Goal: Task Accomplishment & Management: Manage account settings

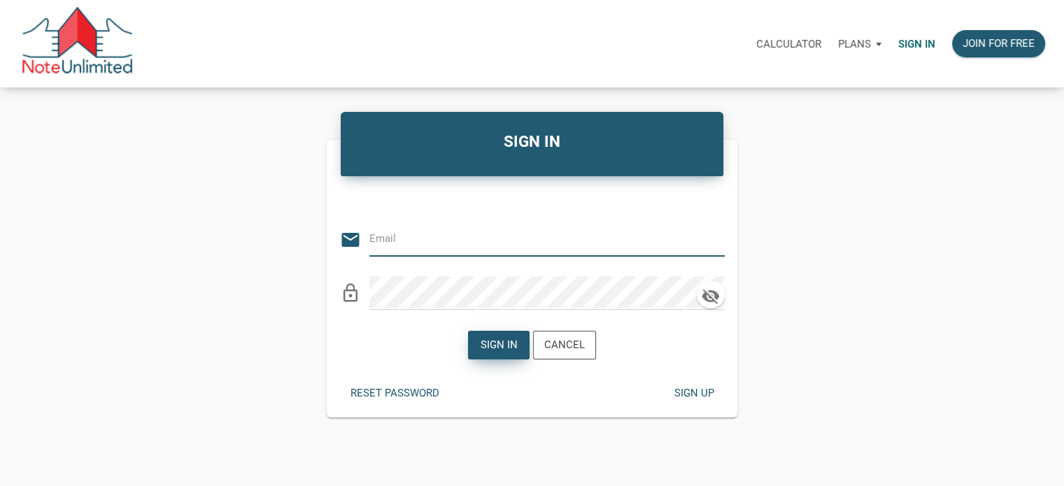
type input "Notes@colonialfundinggroup.com"
click at [493, 346] on div "Sign in" at bounding box center [499, 345] width 37 height 16
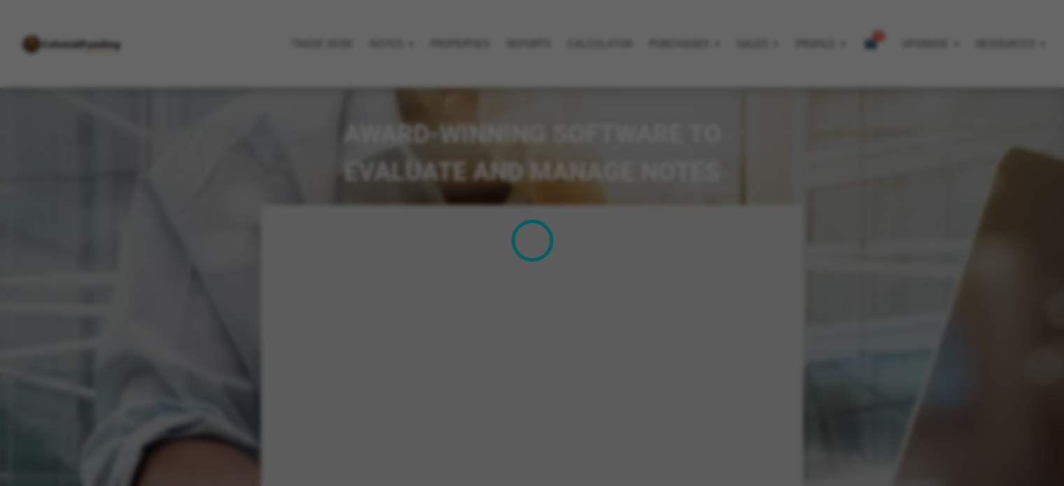
type input "Introduction to new features"
select select
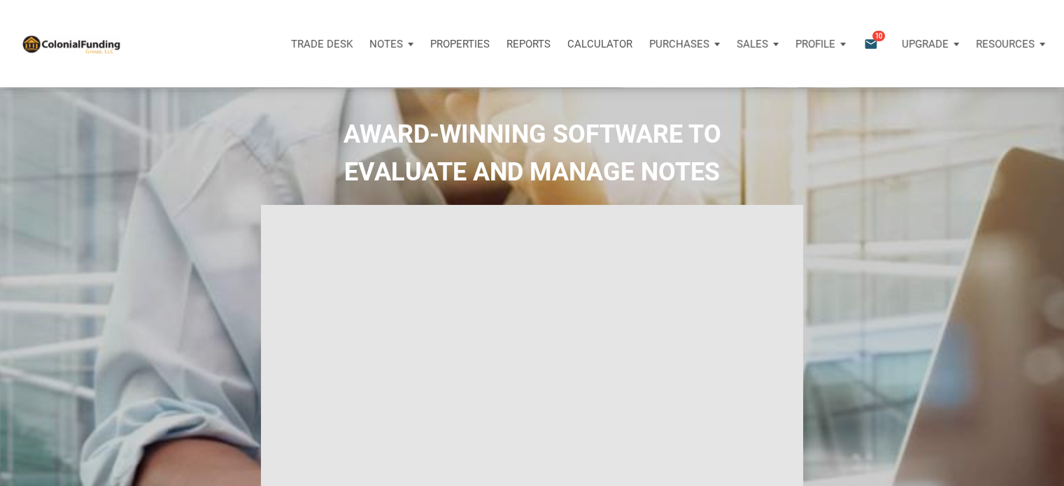
click at [388, 45] on p "Notes" at bounding box center [386, 44] width 34 height 13
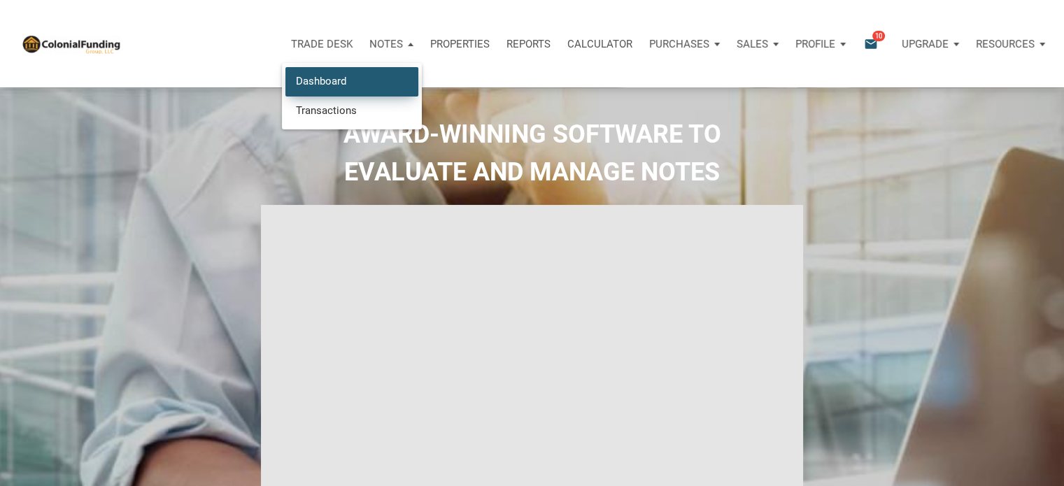
click at [325, 80] on link "Dashboard" at bounding box center [351, 81] width 133 height 29
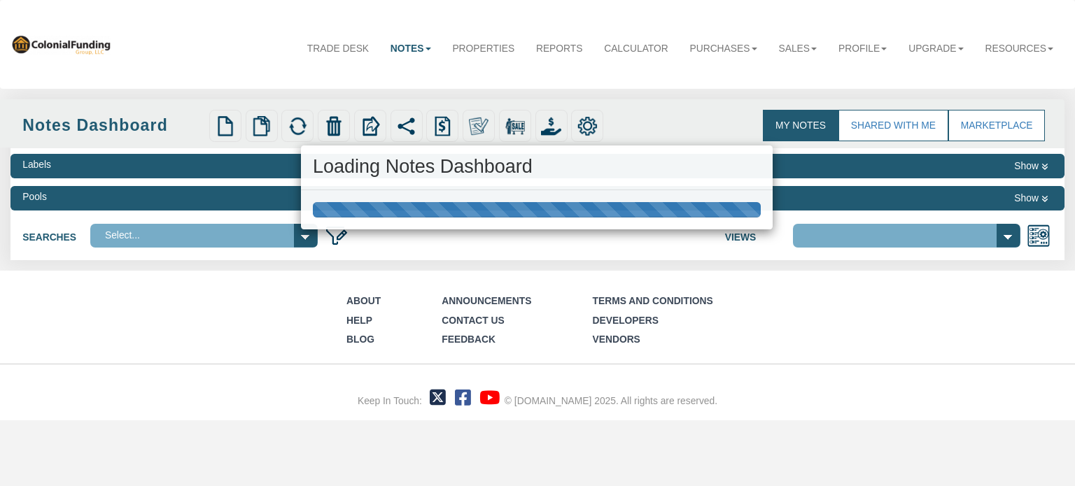
select select "316"
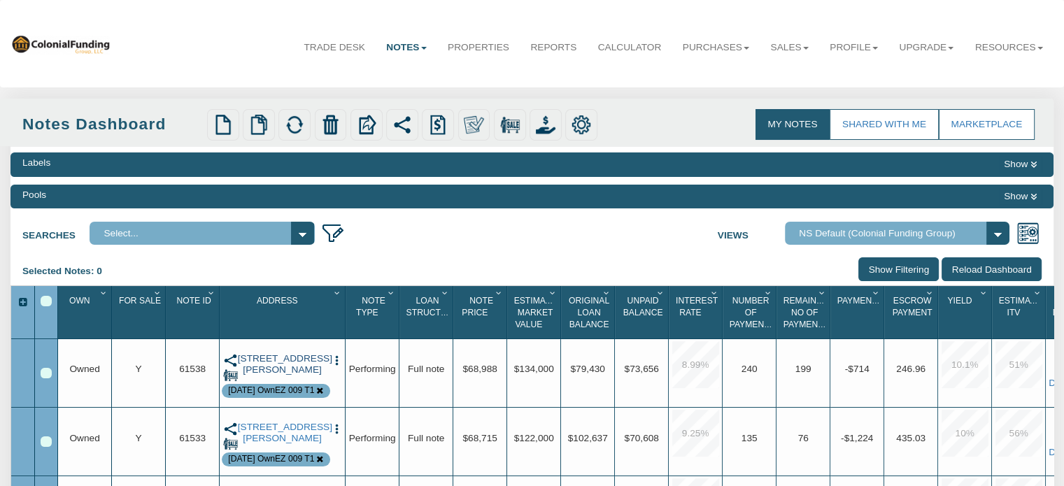
click at [278, 362] on link "1338 Kappes Street, Indianapolis, IN, 46221" at bounding box center [283, 364] width 90 height 23
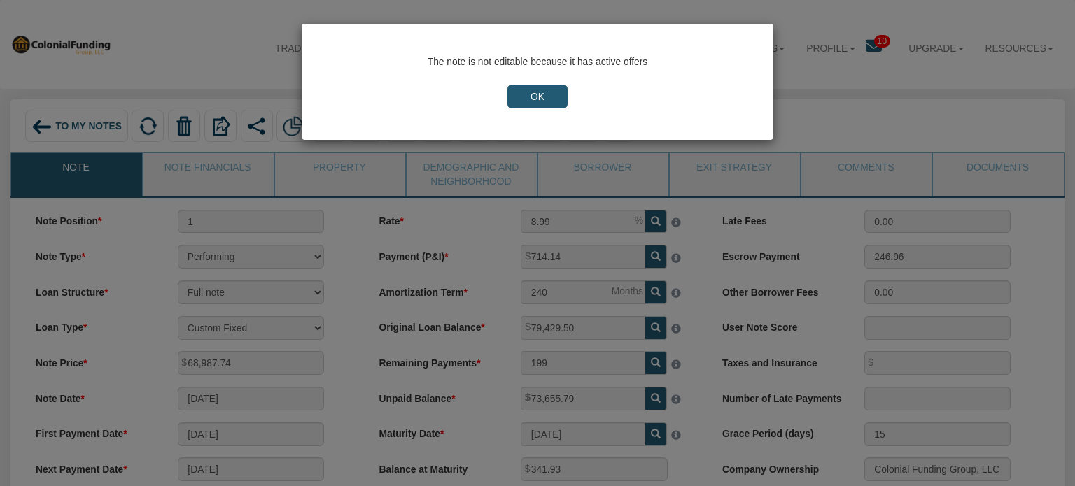
click at [520, 94] on input "OK" at bounding box center [537, 97] width 60 height 24
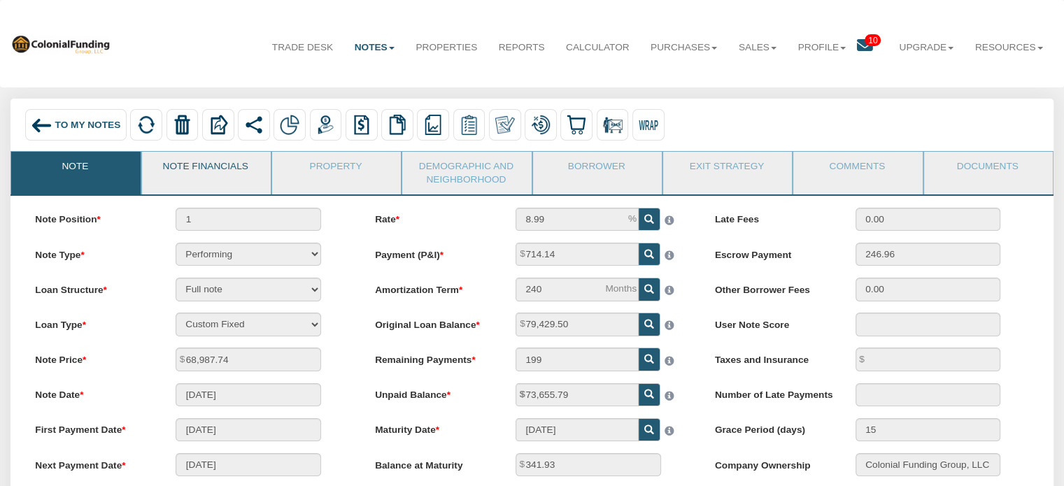
click at [193, 166] on link "Note Financials" at bounding box center [205, 169] width 127 height 35
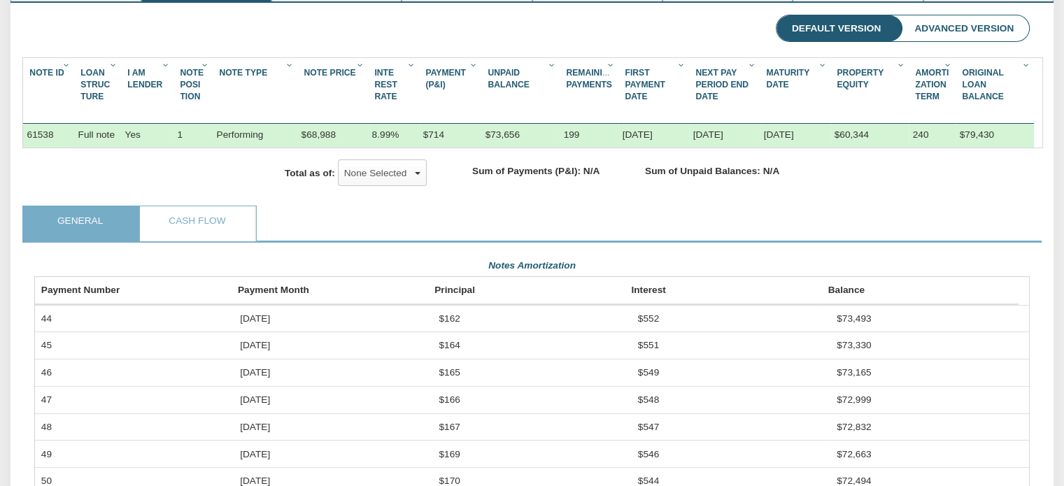
scroll to position [188, 0]
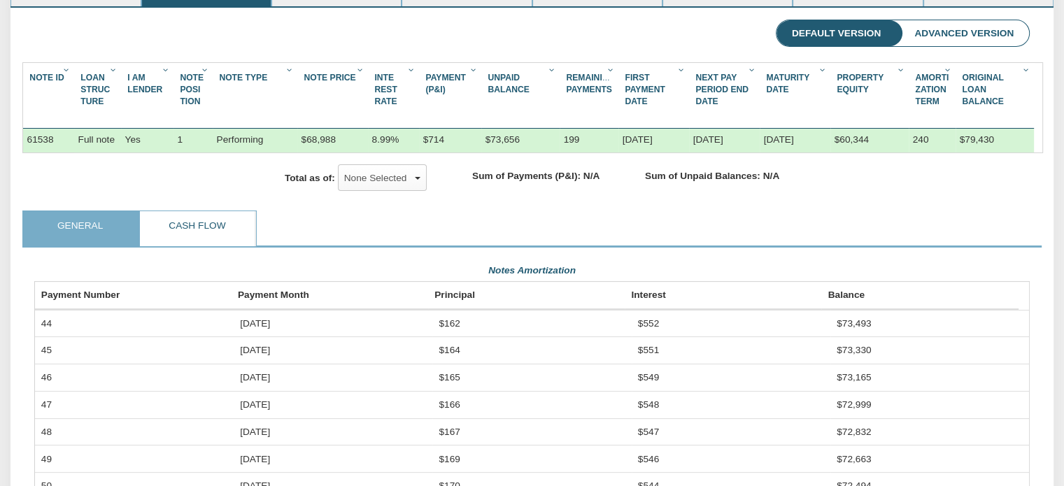
click at [183, 246] on link "Cash Flow" at bounding box center [197, 228] width 114 height 35
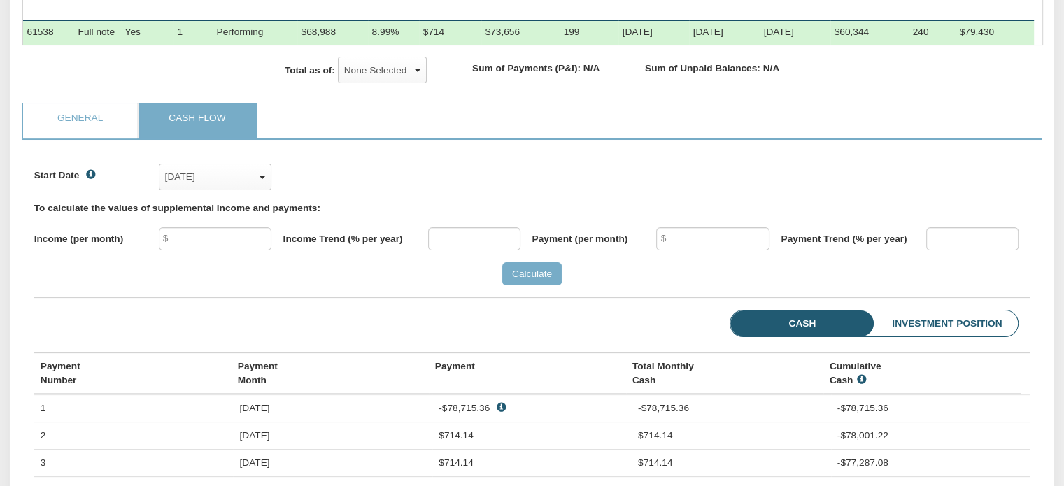
scroll to position [298, 0]
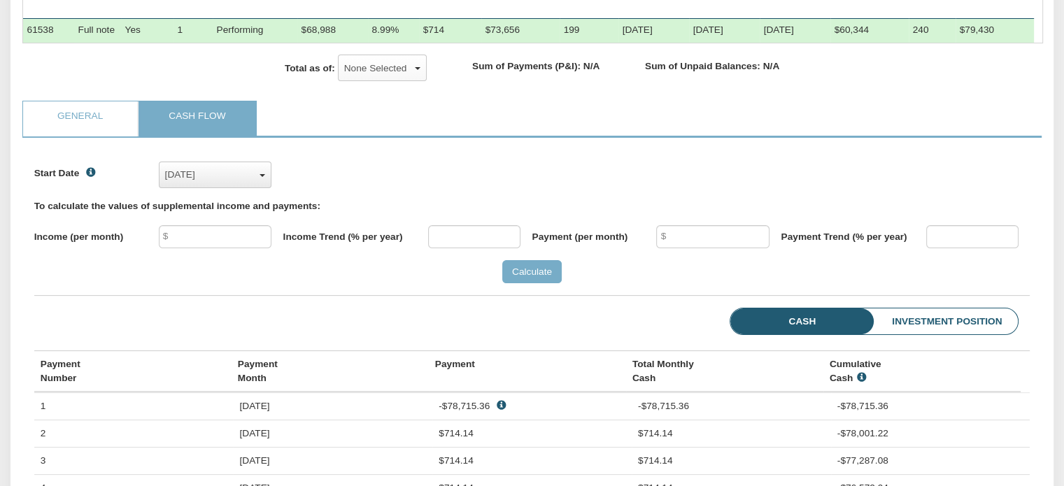
click at [262, 185] on div "Feb, 2022" at bounding box center [215, 174] width 100 height 21
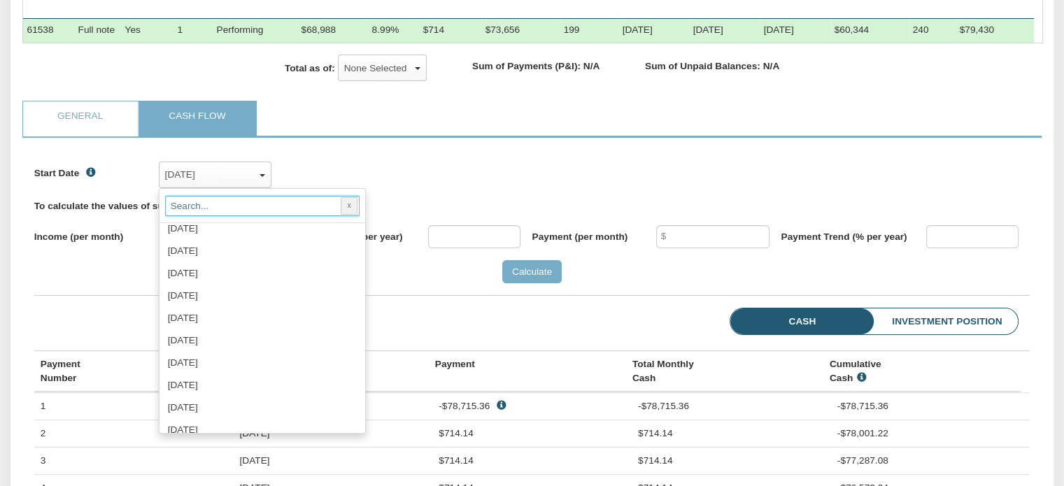
scroll to position [911, 0]
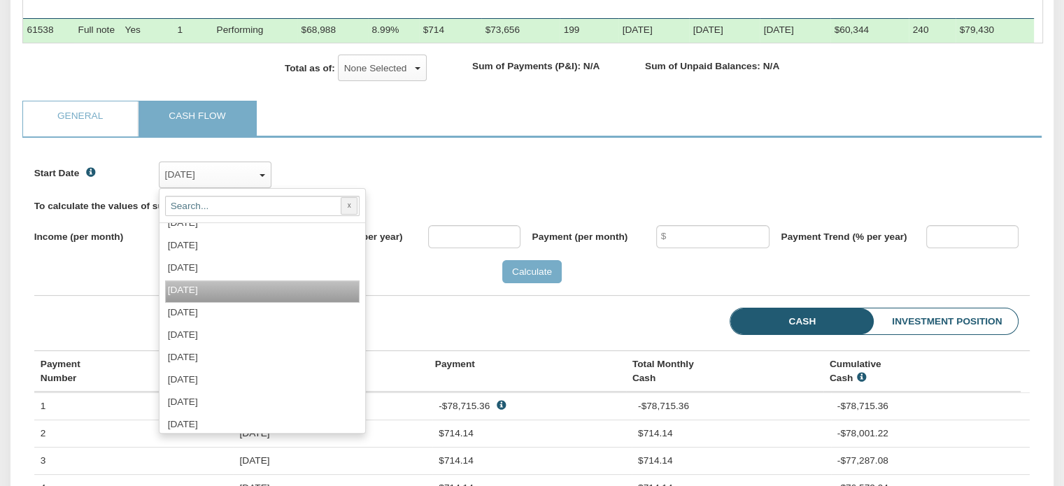
click at [198, 295] on span "Sep, 2025" at bounding box center [183, 290] width 30 height 10
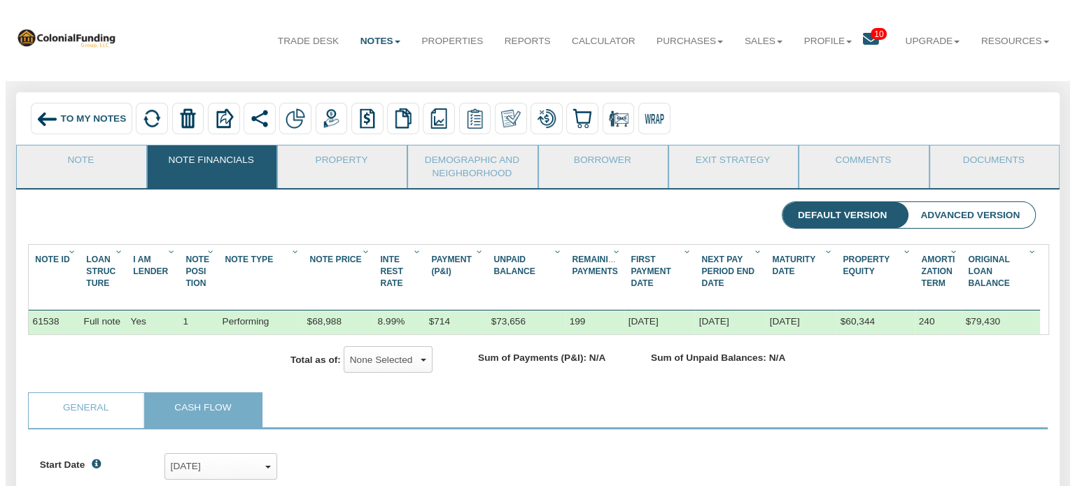
scroll to position [0, 0]
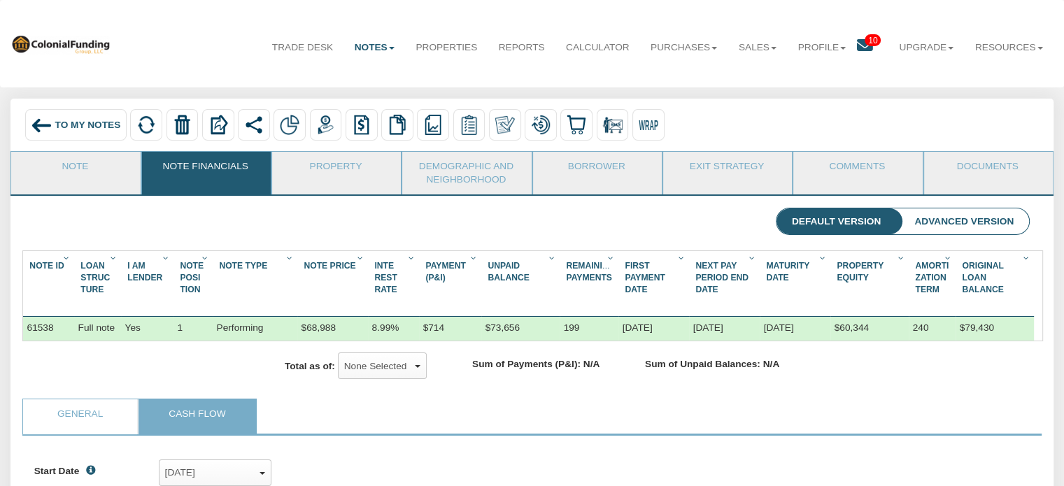
click at [865, 42] on span "10" at bounding box center [873, 40] width 16 height 12
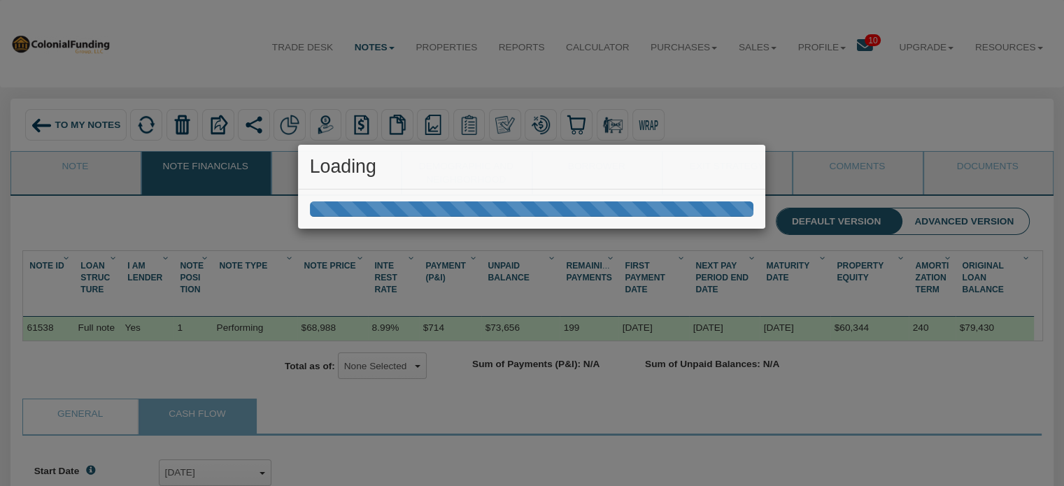
scroll to position [215, 1005]
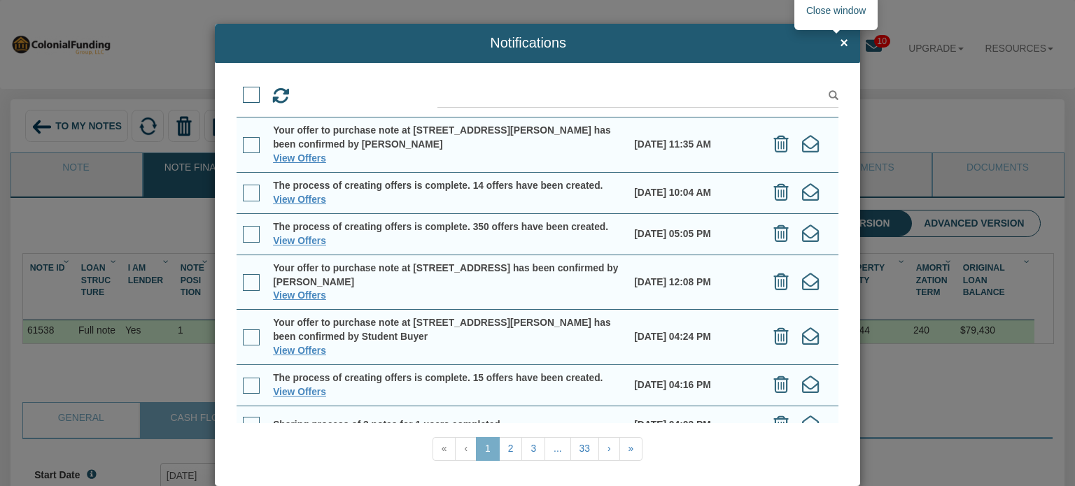
click at [839, 46] on span "×" at bounding box center [843, 43] width 8 height 15
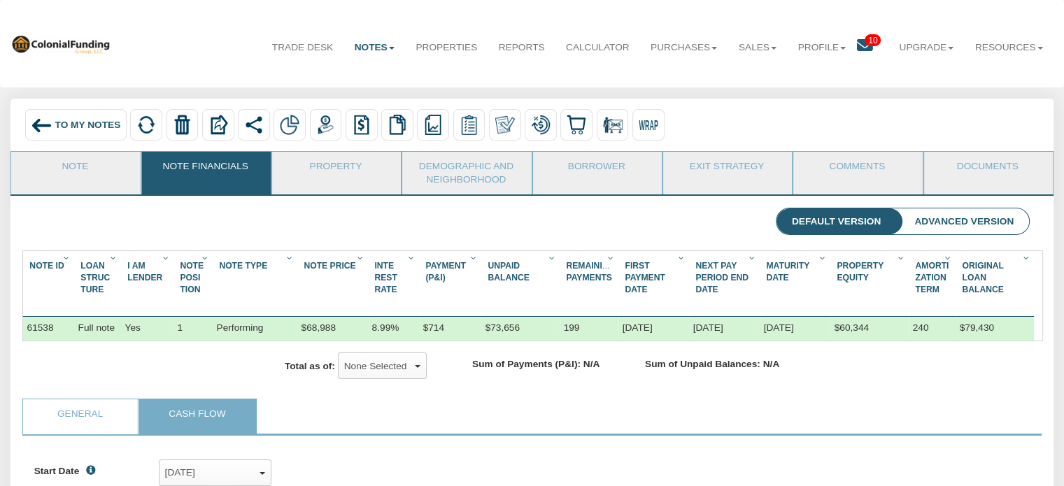
scroll to position [699330, 698549]
click at [62, 127] on span "To My Notes" at bounding box center [88, 125] width 66 height 10
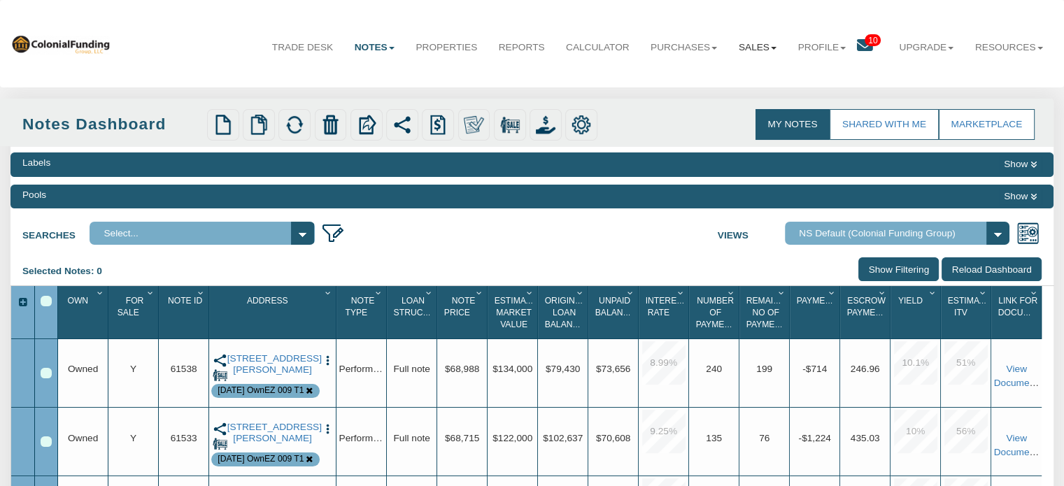
click at [756, 45] on link "Sales" at bounding box center [757, 47] width 59 height 35
click at [669, 78] on link "Offers" at bounding box center [724, 79] width 123 height 18
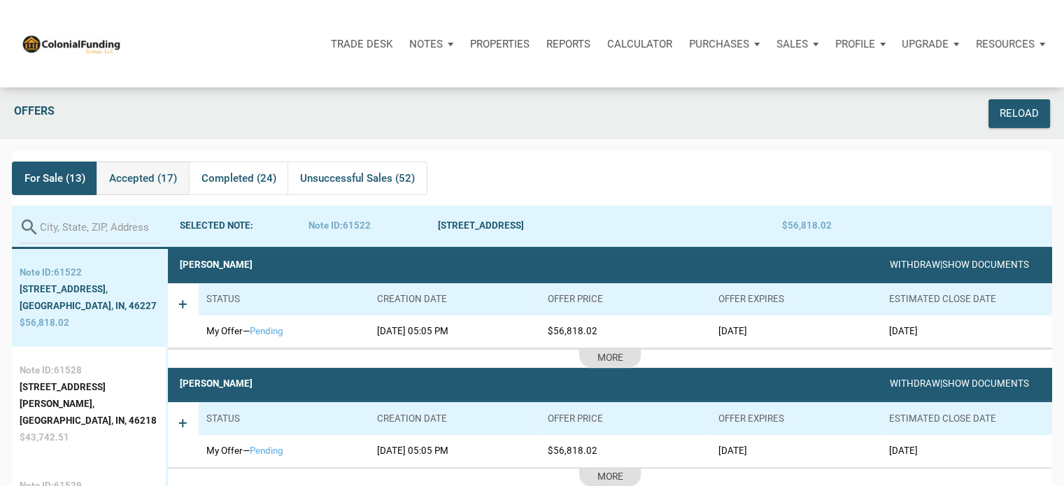
click at [129, 176] on span "Accepted (17)" at bounding box center [143, 178] width 68 height 17
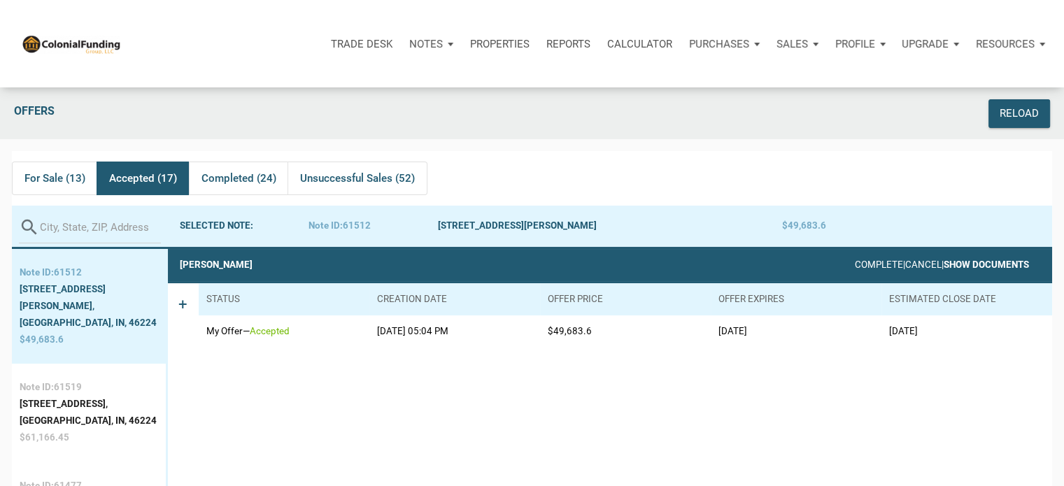
click at [961, 266] on link "Show Documents" at bounding box center [986, 265] width 85 height 10
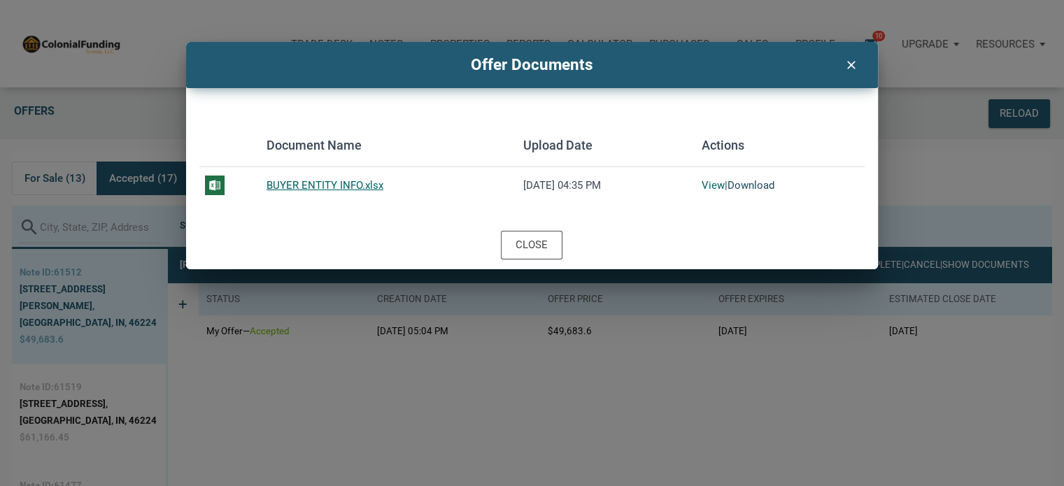
click at [743, 185] on link "Download" at bounding box center [751, 185] width 47 height 13
click at [524, 236] on div "Close" at bounding box center [532, 245] width 60 height 27
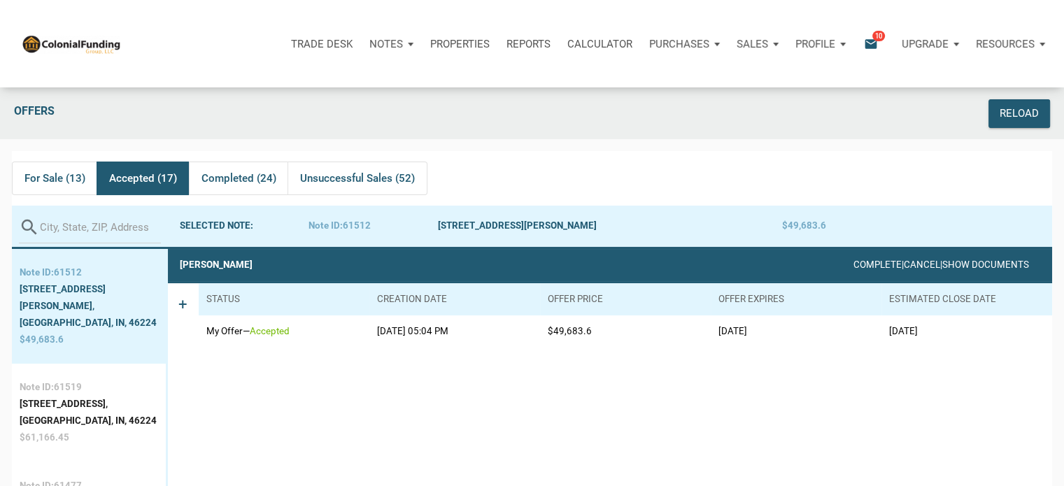
click at [389, 33] on div "Notes" at bounding box center [391, 44] width 61 height 42
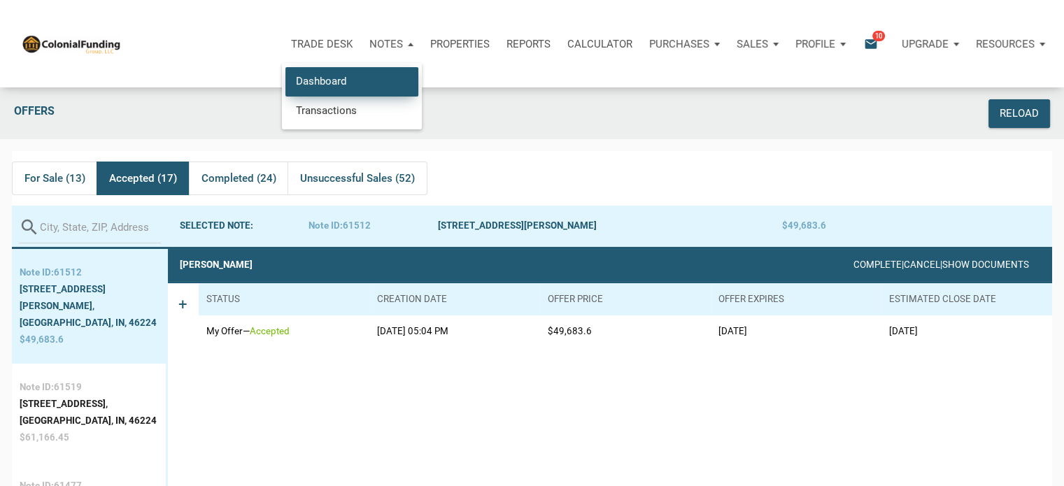
click at [325, 87] on link "Dashboard" at bounding box center [351, 81] width 133 height 29
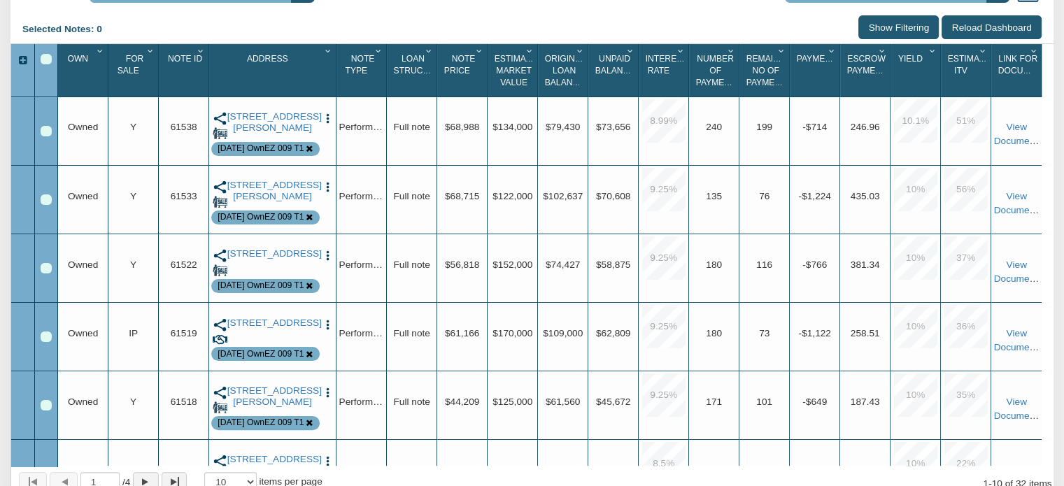
click at [185, 58] on span "Note Id" at bounding box center [185, 59] width 34 height 10
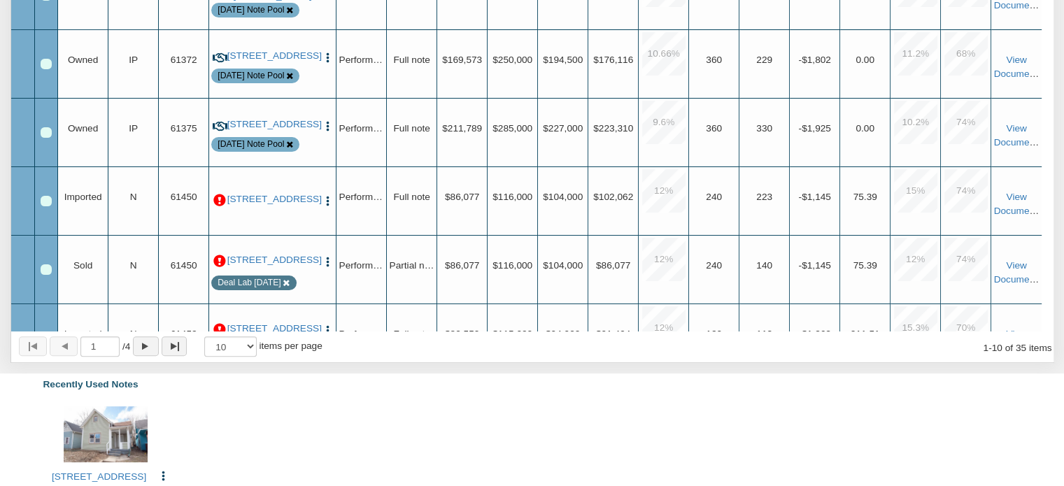
scroll to position [414, 0]
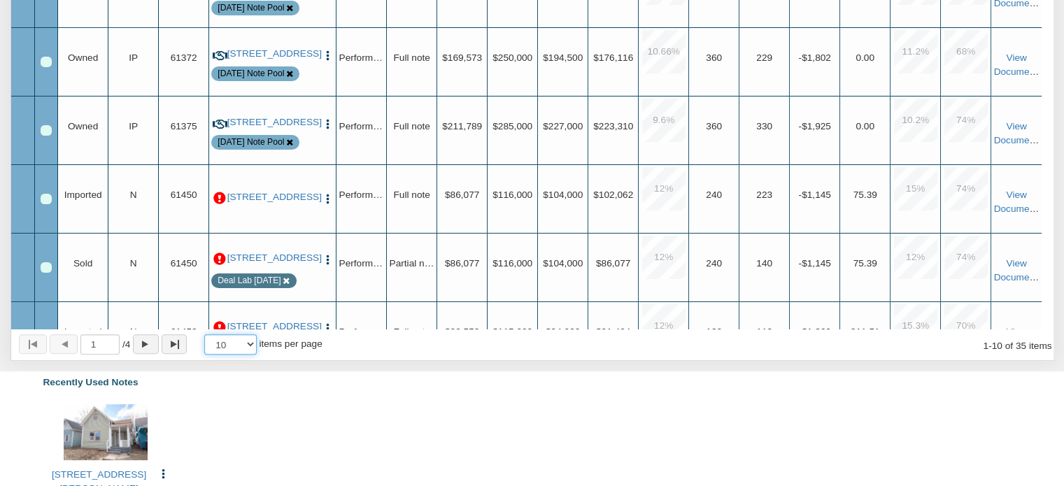
click at [255, 345] on select "10 25 50 100" at bounding box center [230, 344] width 52 height 20
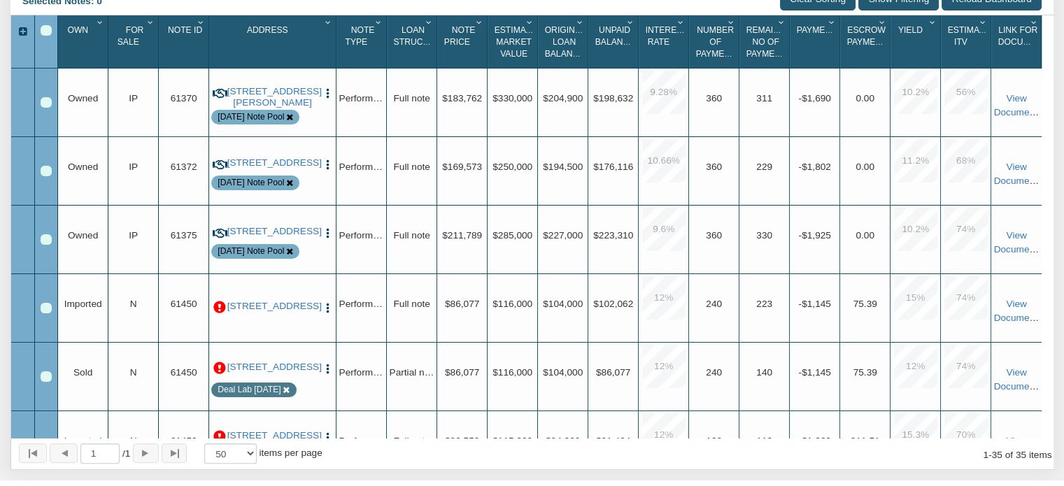
scroll to position [0, 0]
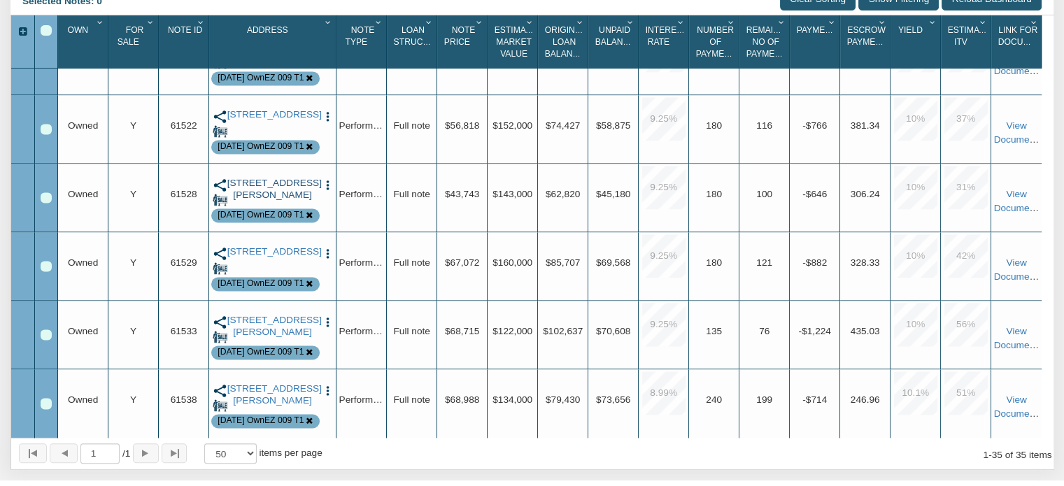
click at [273, 183] on link "3230 North Bancroft Street, Indianapolis, IN, 46218" at bounding box center [272, 189] width 91 height 23
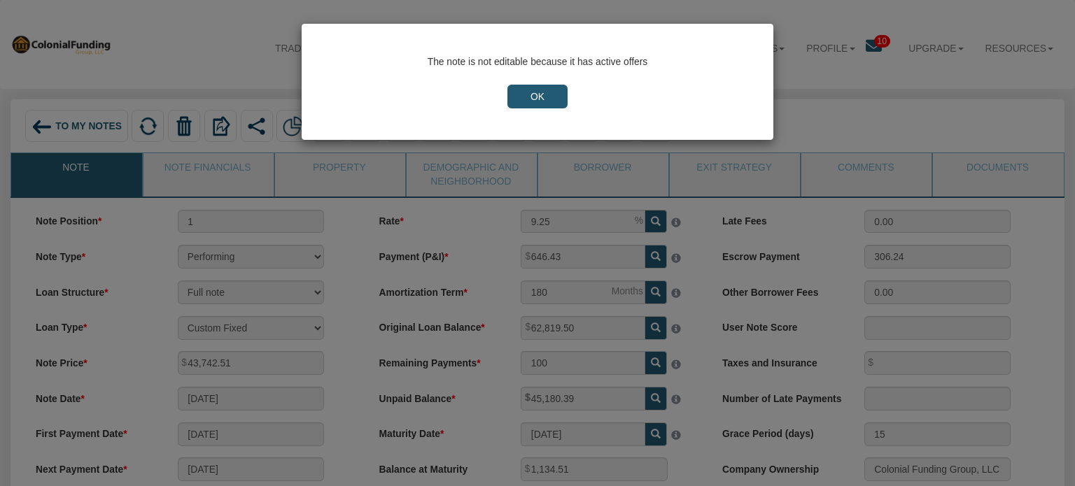
click at [539, 95] on input "OK" at bounding box center [537, 97] width 60 height 24
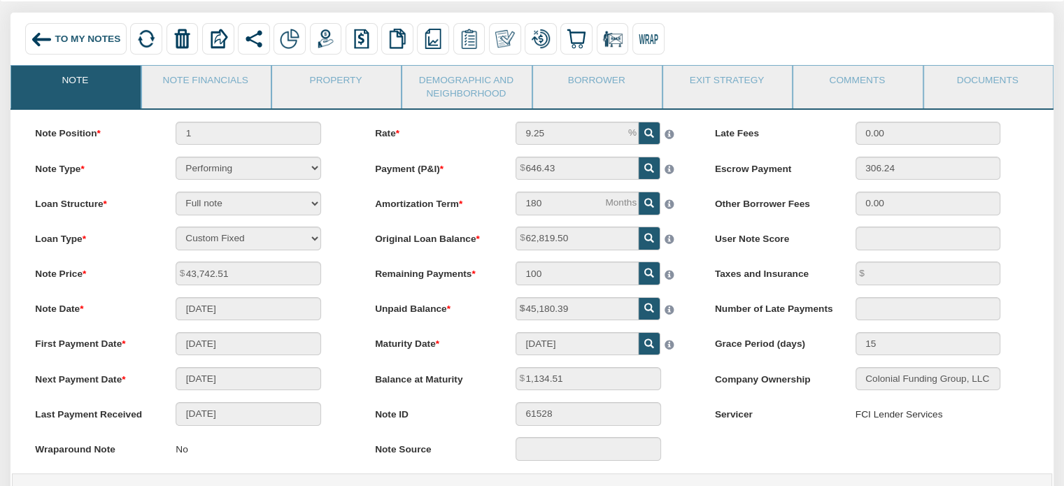
scroll to position [90, 0]
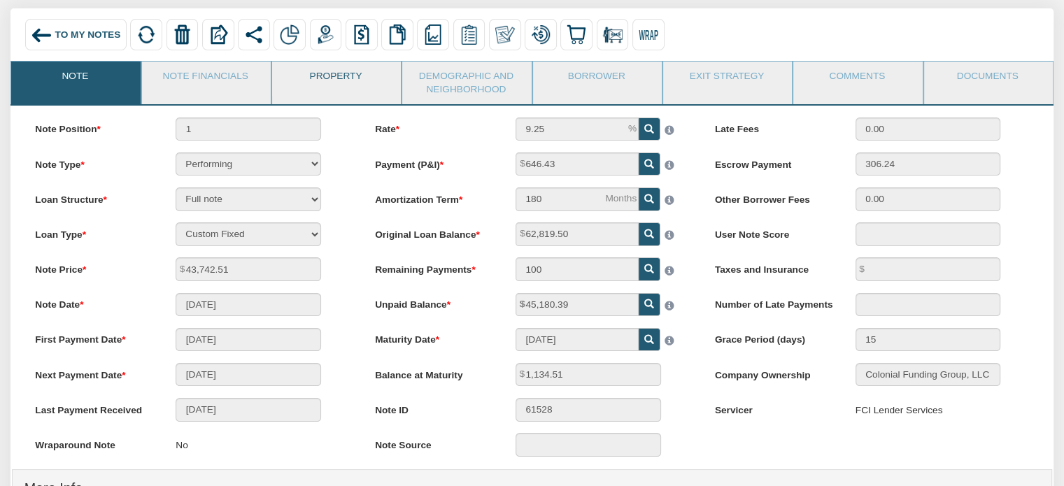
click at [339, 76] on link "Property" at bounding box center [335, 79] width 127 height 35
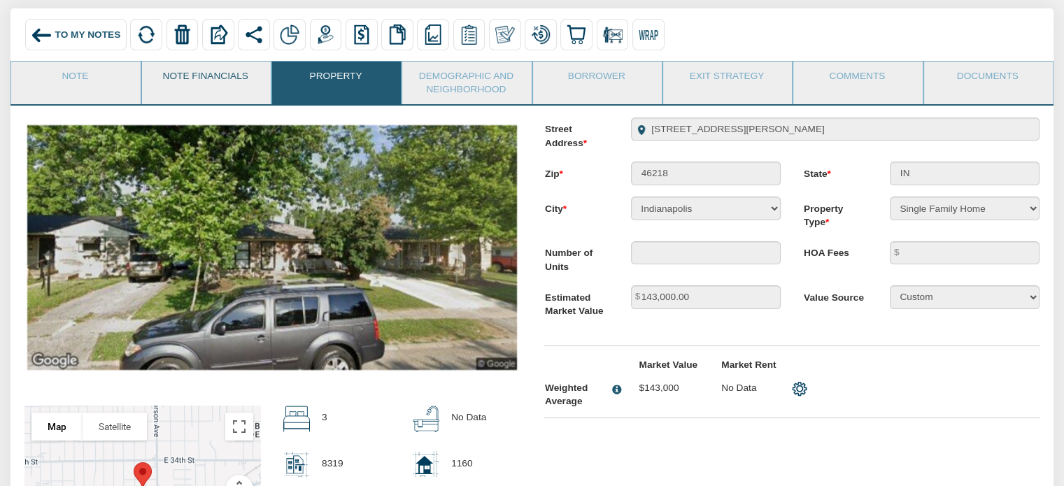
click at [211, 75] on link "Note Financials" at bounding box center [205, 79] width 127 height 35
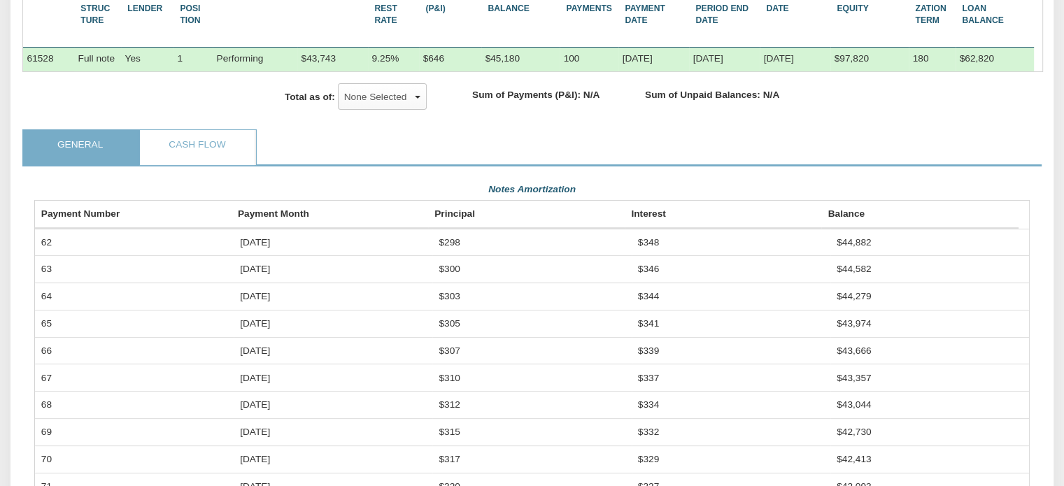
scroll to position [257, 0]
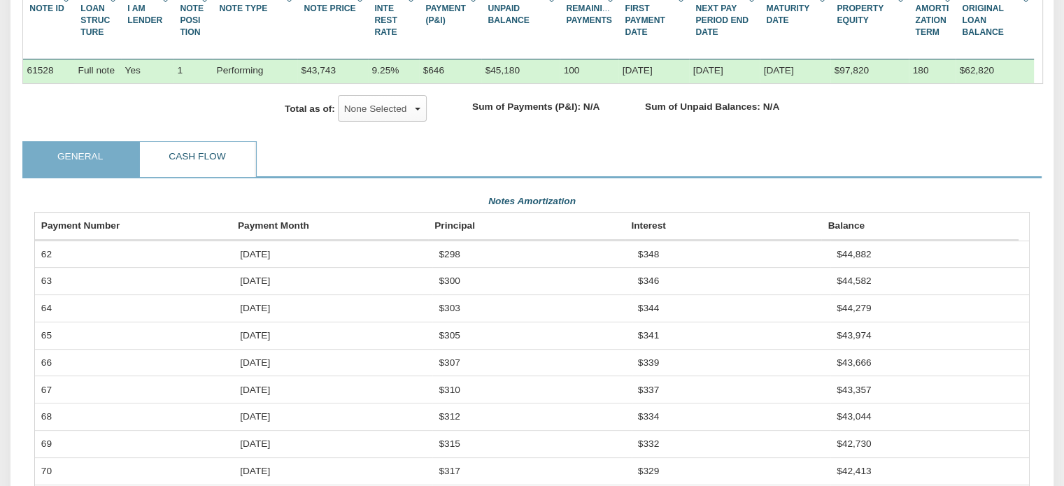
click at [197, 173] on link "Cash Flow" at bounding box center [197, 159] width 114 height 35
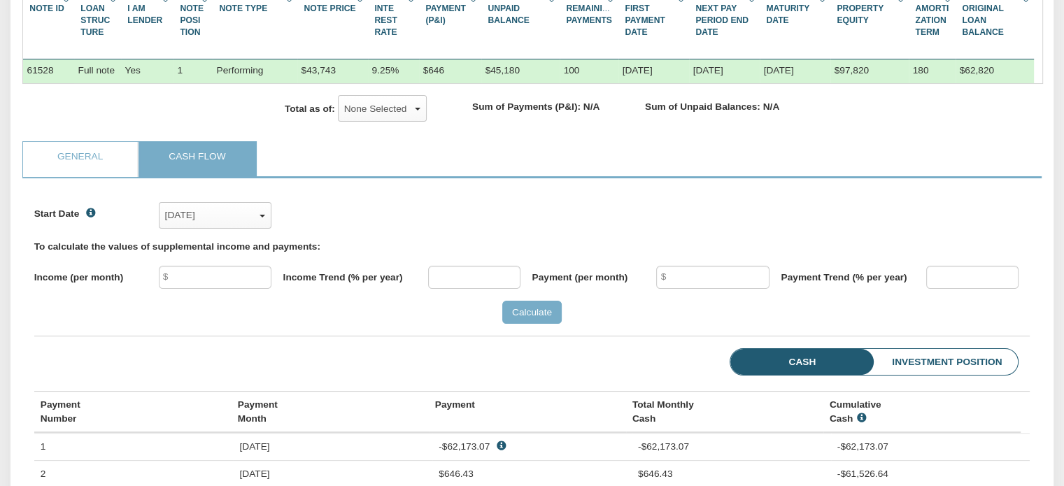
scroll to position [215, 995]
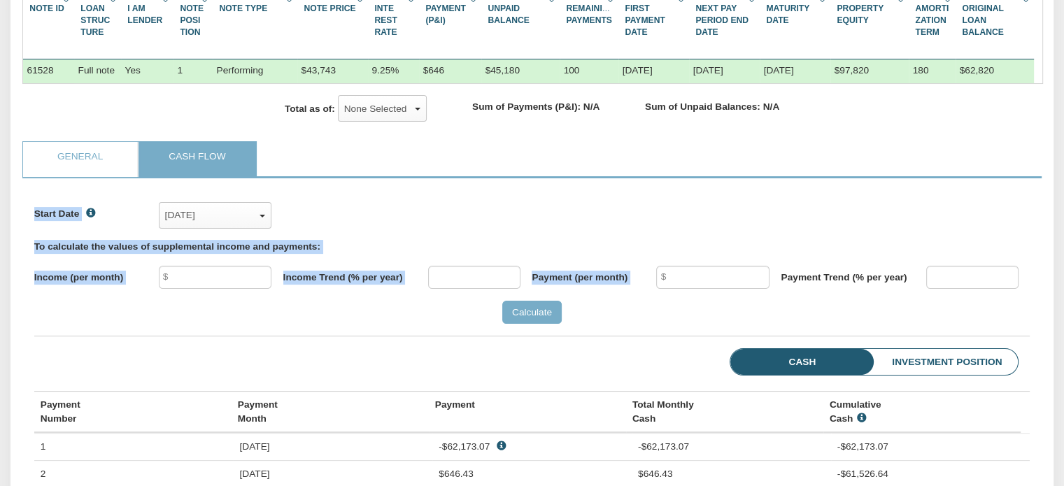
drag, startPoint x: 979, startPoint y: 272, endPoint x: 823, endPoint y: 264, distance: 156.9
click at [823, 190] on div "Start Date Aug, 2020 x Aug, 2020 ✓ Sep, 2020 Oct, 2020 Nov, 2020 Dec, 2020 Jan,…" at bounding box center [532, 190] width 996 height 0
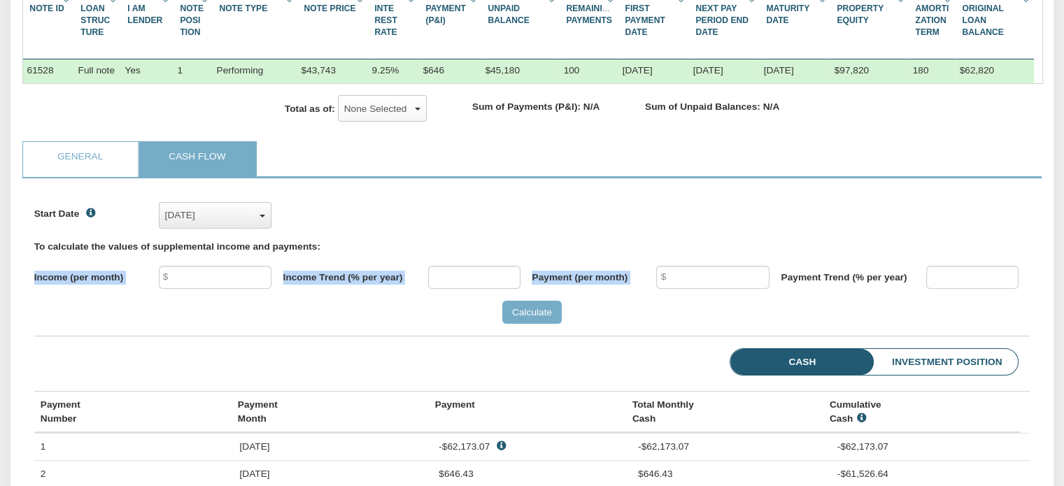
click at [264, 218] on span "button" at bounding box center [263, 216] width 6 height 3
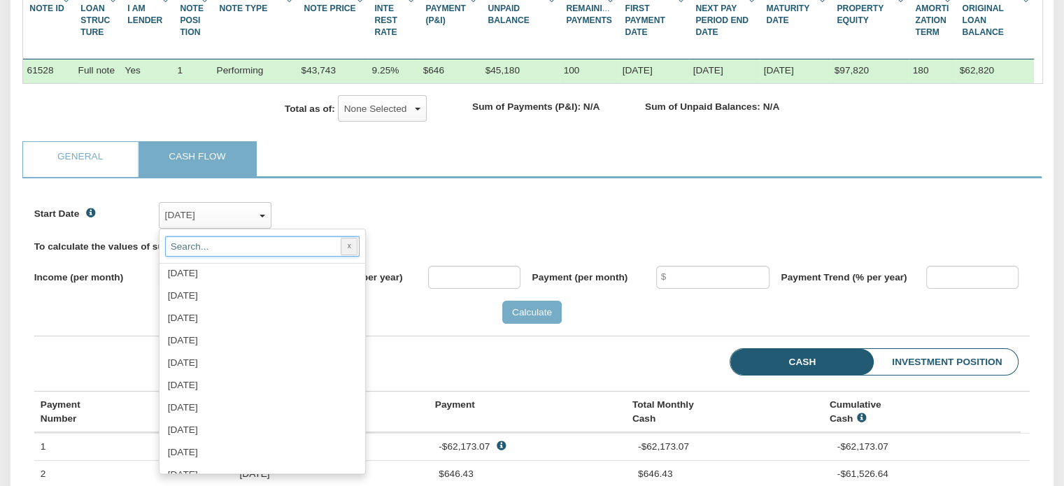
scroll to position [1250, 0]
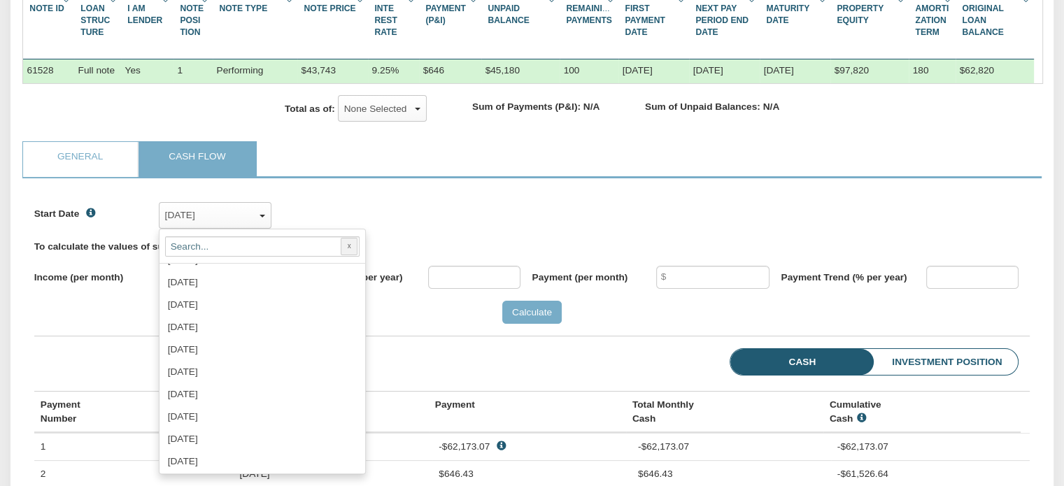
click at [378, 353] on div "Start Date Aug, 2020 x Aug, 2020 ✓ Sep, 2020 Oct, 2020 Nov, 2020 Dec, 2020 Jan,…" at bounding box center [532, 471] width 996 height 562
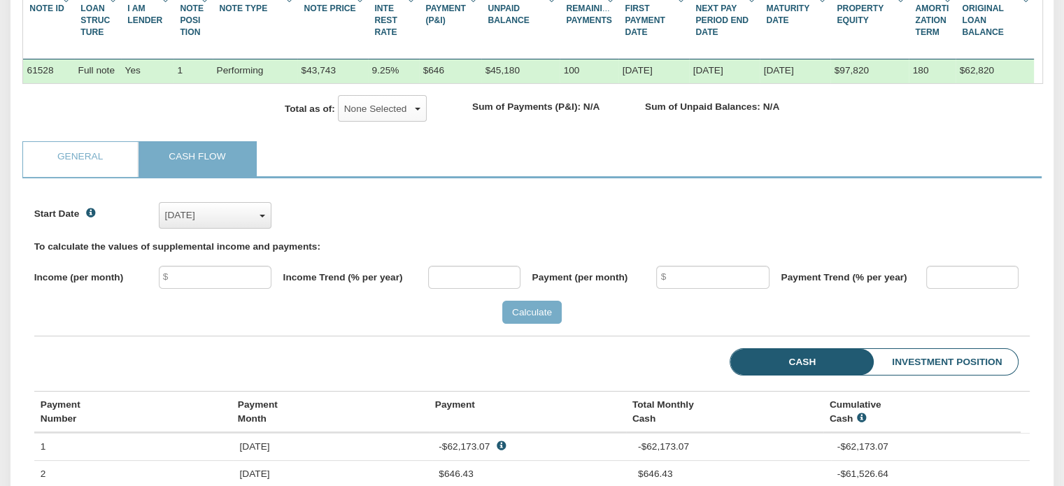
click at [260, 226] on div "Aug, 2020" at bounding box center [215, 215] width 100 height 21
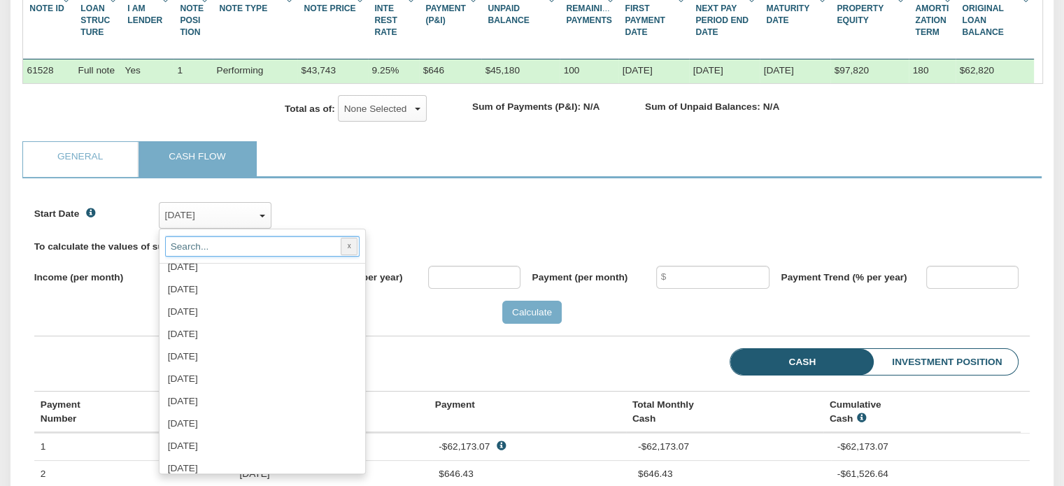
scroll to position [1352, 0]
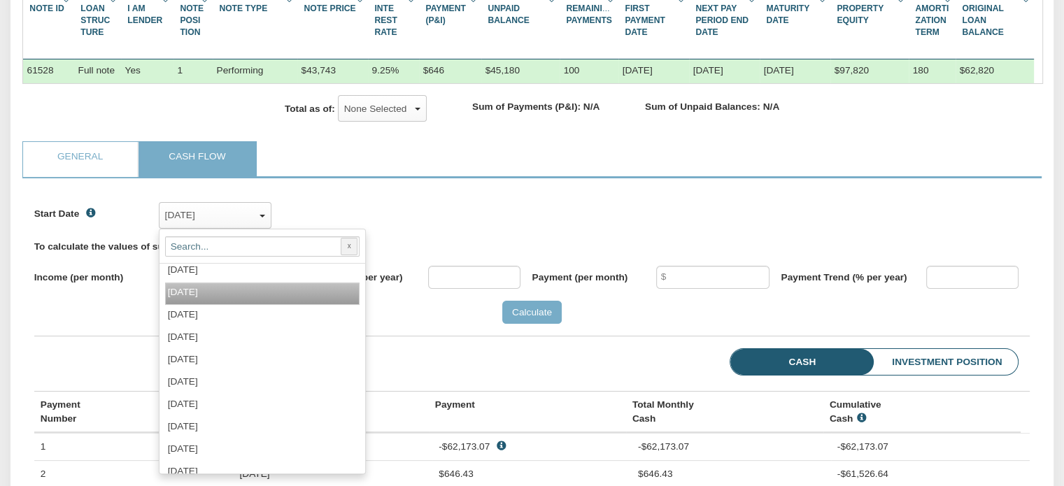
click at [198, 297] on span "Sep, 2025" at bounding box center [183, 292] width 30 height 10
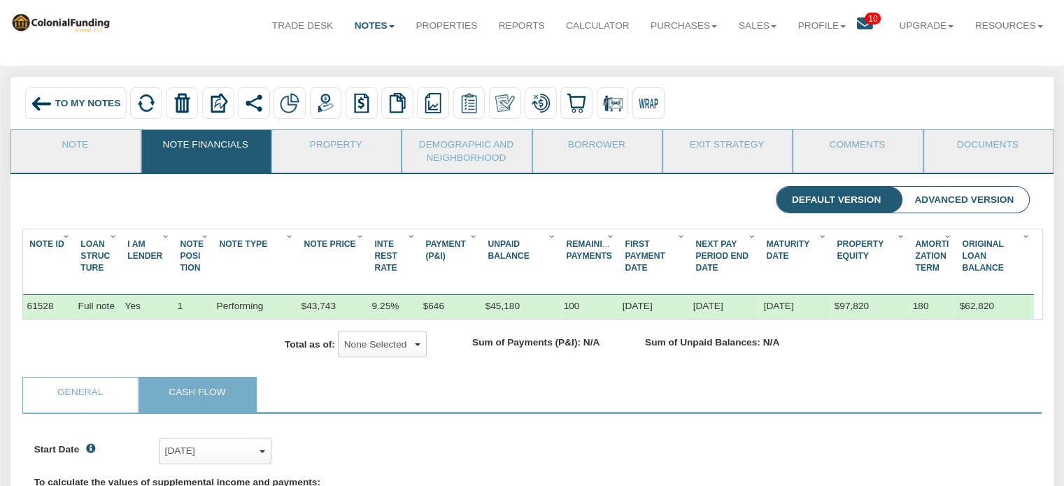
scroll to position [0, 0]
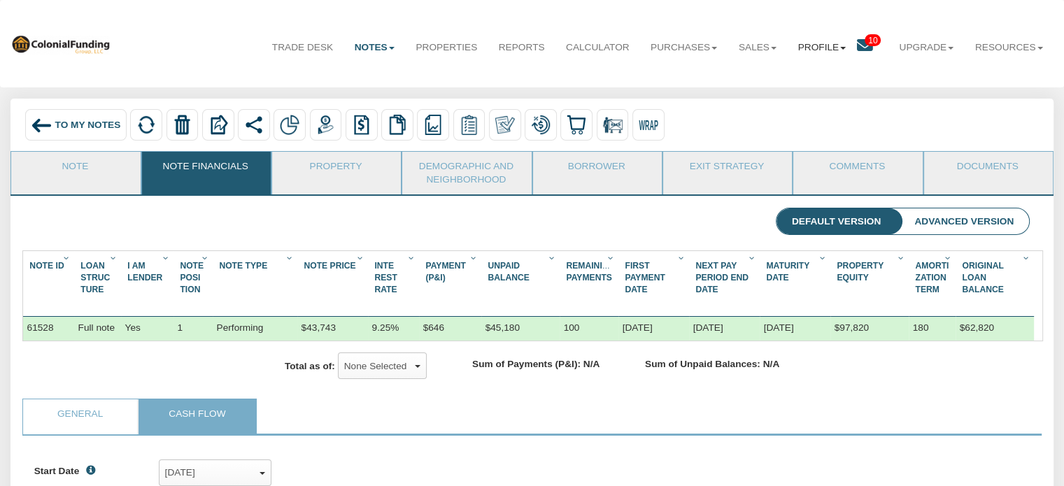
click at [832, 45] on link "Profile" at bounding box center [821, 47] width 69 height 35
click at [780, 78] on link "Settings" at bounding box center [826, 80] width 123 height 18
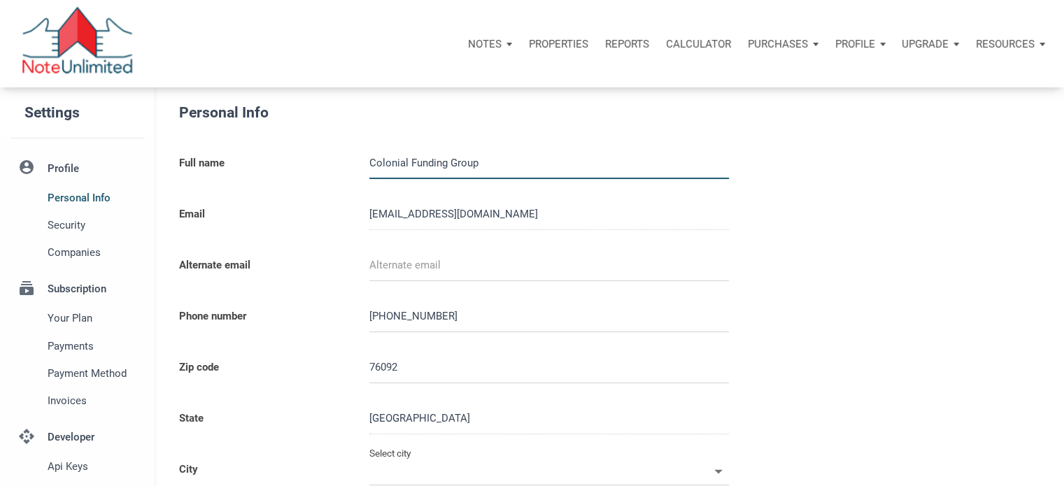
type input "SOUTHLAKE"
select select
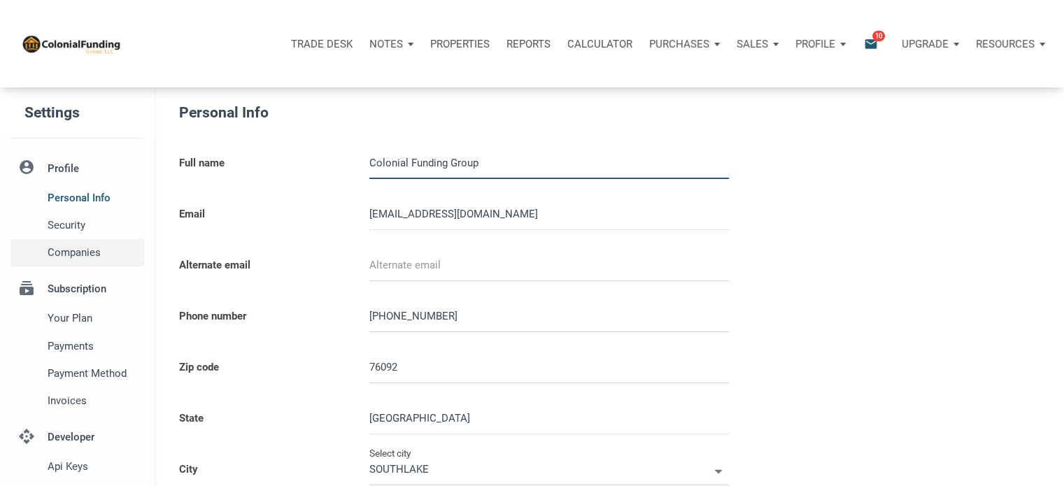
click at [61, 246] on span "Companies" at bounding box center [93, 252] width 91 height 17
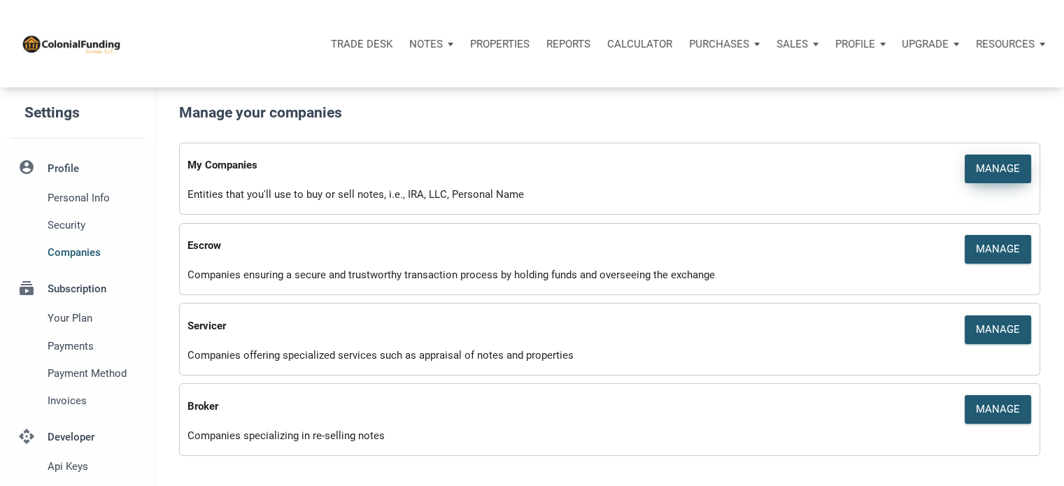
click at [1006, 168] on div "Manage" at bounding box center [998, 169] width 44 height 16
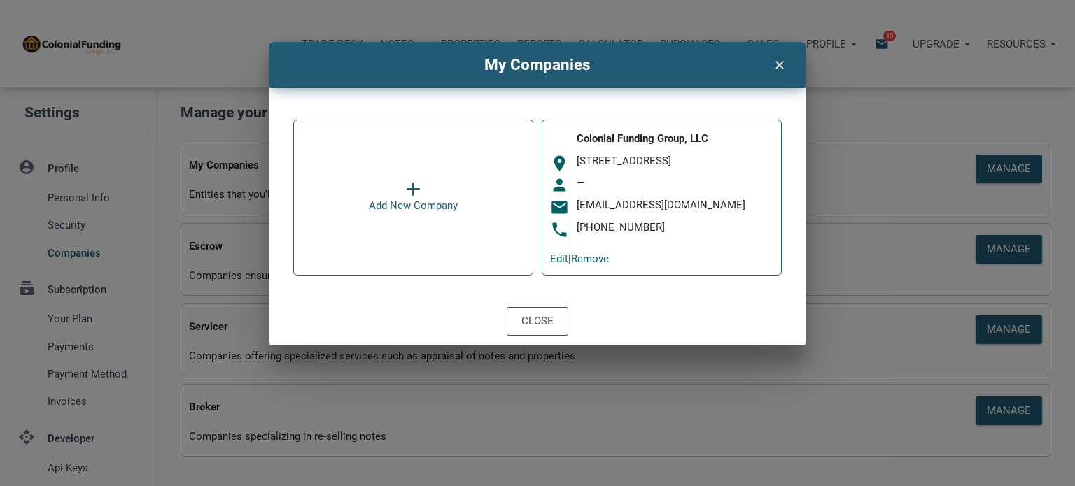
click at [777, 66] on icon "clear" at bounding box center [778, 64] width 17 height 18
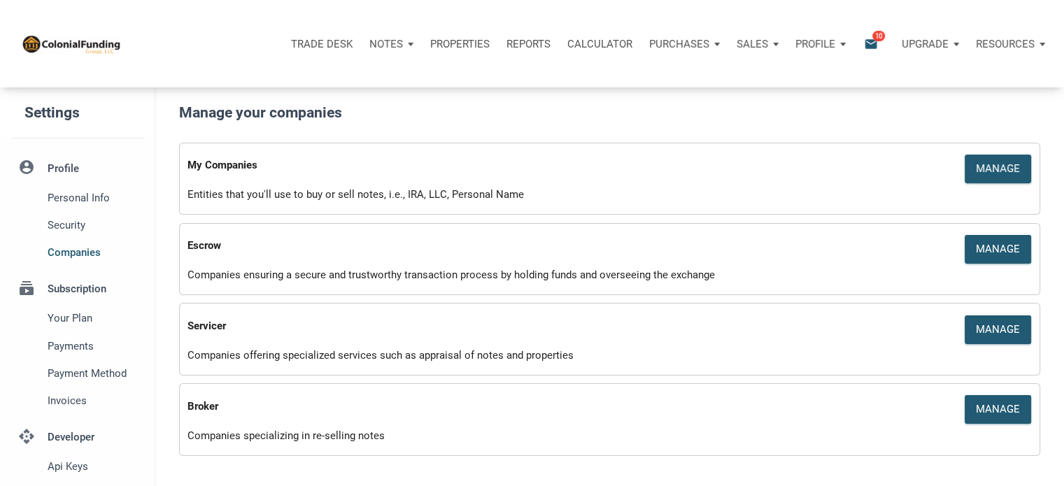
click at [876, 34] on span "10" at bounding box center [878, 35] width 13 height 11
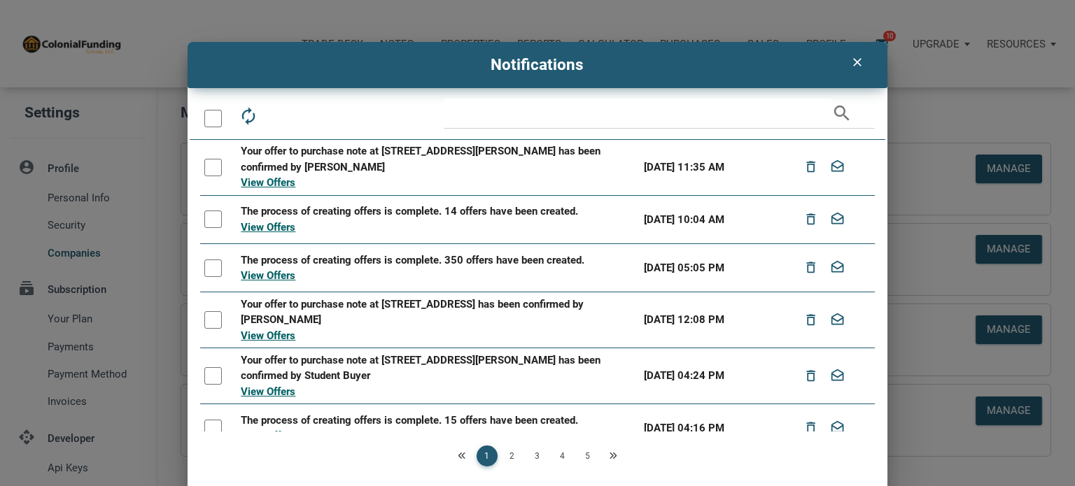
click at [853, 61] on icon "clear" at bounding box center [857, 62] width 17 height 14
